Goal: Task Accomplishment & Management: Use online tool/utility

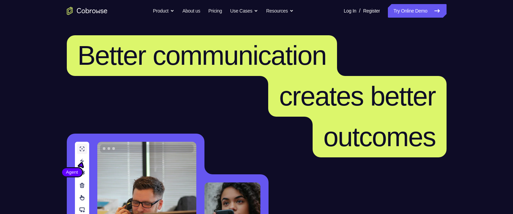
click at [412, 5] on link "Try Online Demo" at bounding box center [417, 11] width 58 height 14
click at [411, 11] on link "Try Online Demo" at bounding box center [417, 11] width 58 height 14
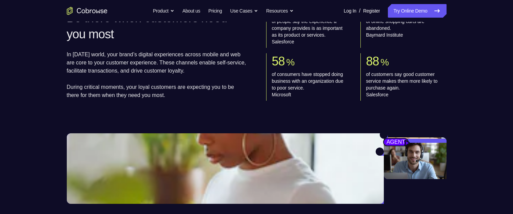
scroll to position [779, 0]
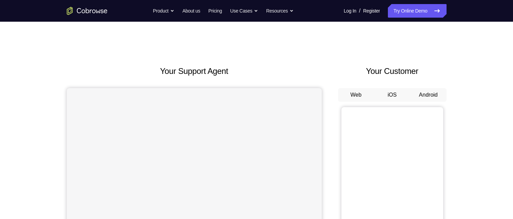
click at [435, 92] on button "Android" at bounding box center [428, 95] width 36 height 14
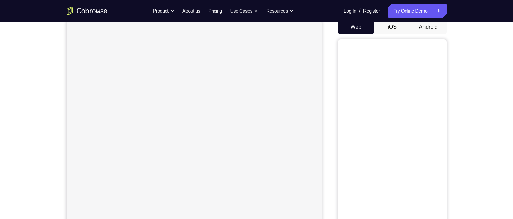
click at [429, 29] on button "Android" at bounding box center [428, 27] width 36 height 14
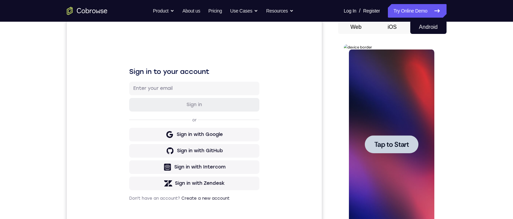
scroll to position [0, 0]
click at [376, 145] on span "Tap to Start" at bounding box center [391, 144] width 35 height 7
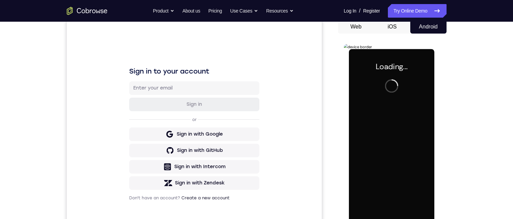
scroll to position [102, 0]
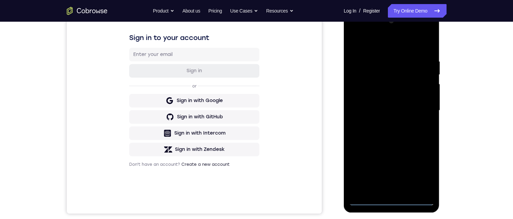
click at [365, 200] on div at bounding box center [391, 111] width 85 height 190
click at [392, 200] on div at bounding box center [391, 111] width 85 height 190
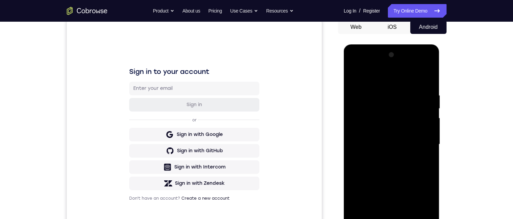
click at [420, 203] on div at bounding box center [391, 144] width 85 height 190
click at [370, 74] on div at bounding box center [391, 144] width 85 height 190
click at [371, 77] on div at bounding box center [391, 144] width 85 height 190
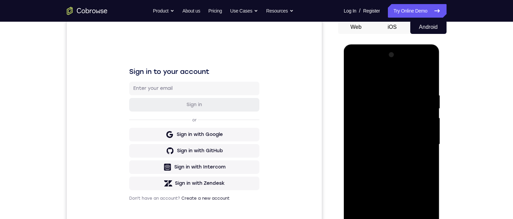
click at [372, 77] on div at bounding box center [391, 144] width 85 height 190
drag, startPoint x: 691, startPoint y: 86, endPoint x: 378, endPoint y: 107, distance: 313.7
click at [377, 107] on div at bounding box center [391, 144] width 85 height 190
click at [369, 126] on div at bounding box center [391, 144] width 85 height 190
click at [367, 131] on div at bounding box center [391, 144] width 85 height 190
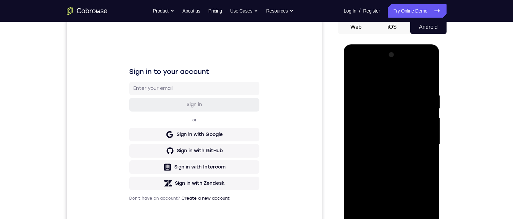
click at [380, 145] on div at bounding box center [391, 144] width 85 height 190
click at [392, 156] on div at bounding box center [391, 144] width 85 height 190
drag, startPoint x: 391, startPoint y: 156, endPoint x: 373, endPoint y: 155, distance: 18.7
click at [388, 157] on div at bounding box center [391, 144] width 85 height 190
drag, startPoint x: 373, startPoint y: 155, endPoint x: 385, endPoint y: 157, distance: 12.3
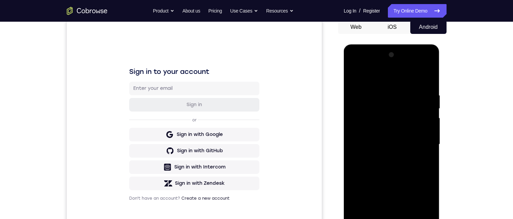
click at [385, 157] on div at bounding box center [391, 144] width 85 height 190
click at [368, 113] on div at bounding box center [391, 144] width 85 height 190
drag, startPoint x: 371, startPoint y: 138, endPoint x: 360, endPoint y: 132, distance: 12.9
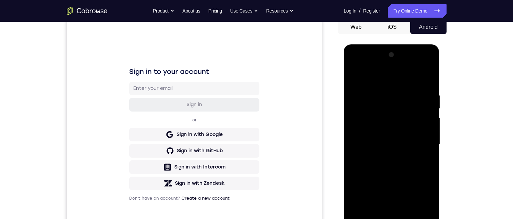
click at [371, 138] on div at bounding box center [391, 144] width 85 height 190
click at [381, 159] on div at bounding box center [391, 144] width 85 height 190
click at [367, 111] on div at bounding box center [391, 144] width 85 height 190
